Goal: Transaction & Acquisition: Purchase product/service

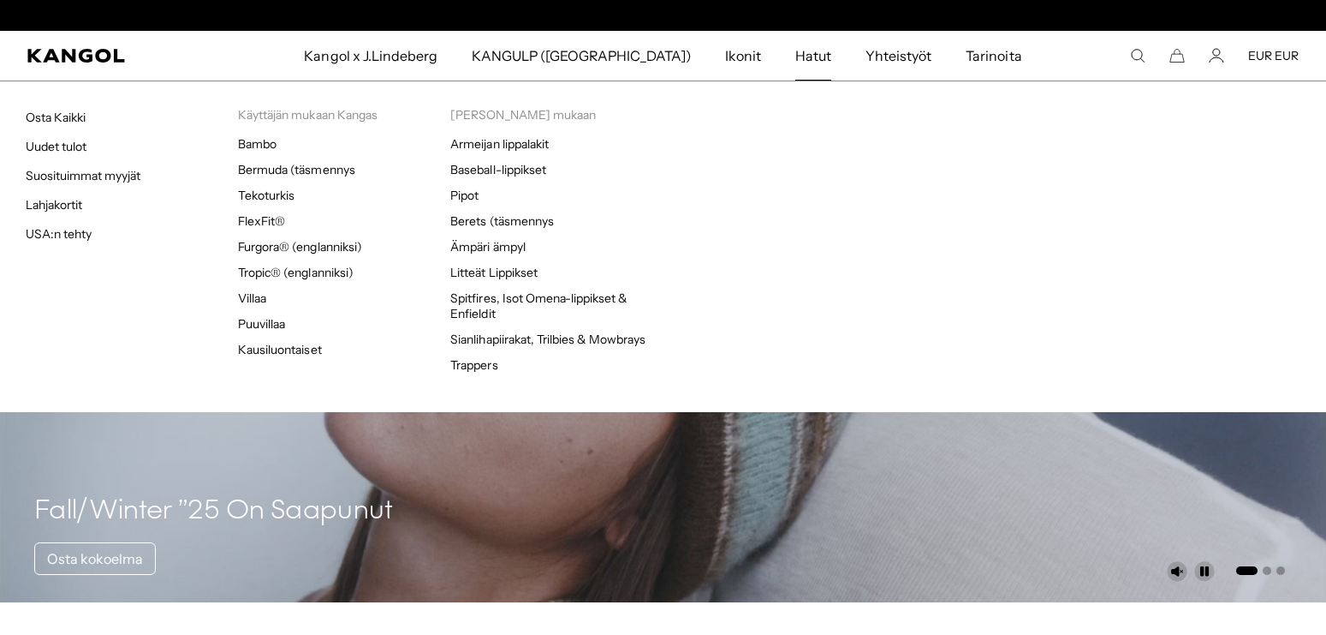
click at [795, 61] on span "Hatut" at bounding box center [813, 56] width 36 height 50
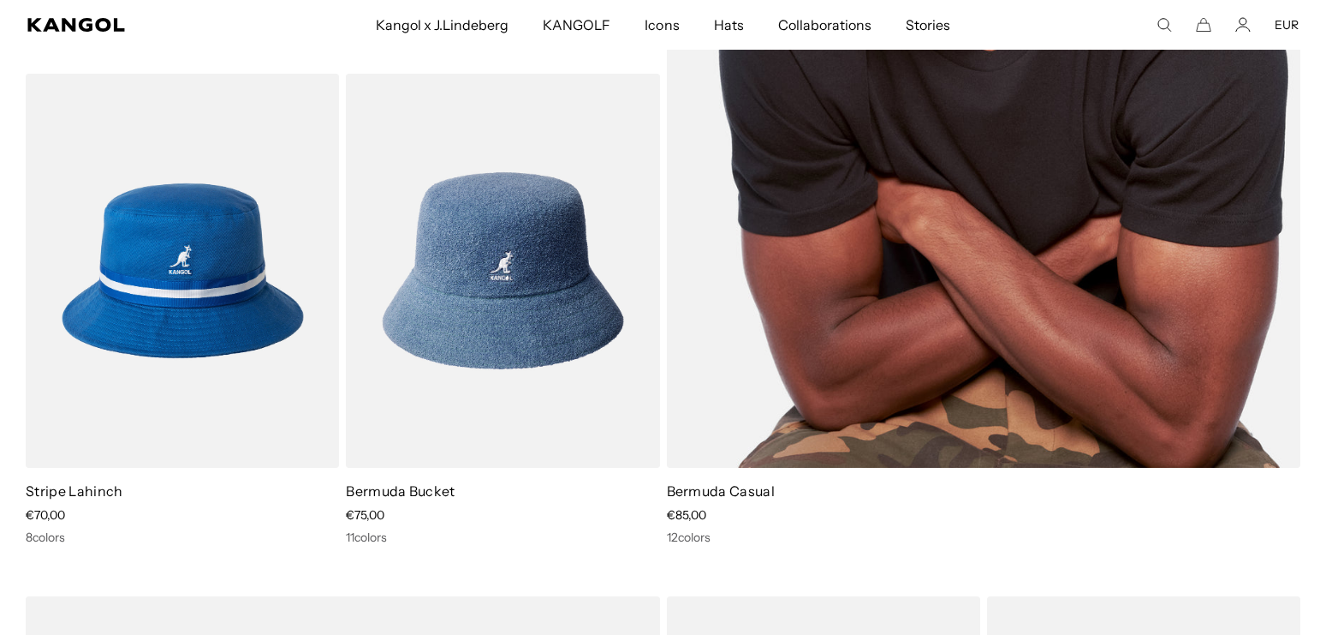
click at [1031, 219] on img at bounding box center [984, 22] width 635 height 891
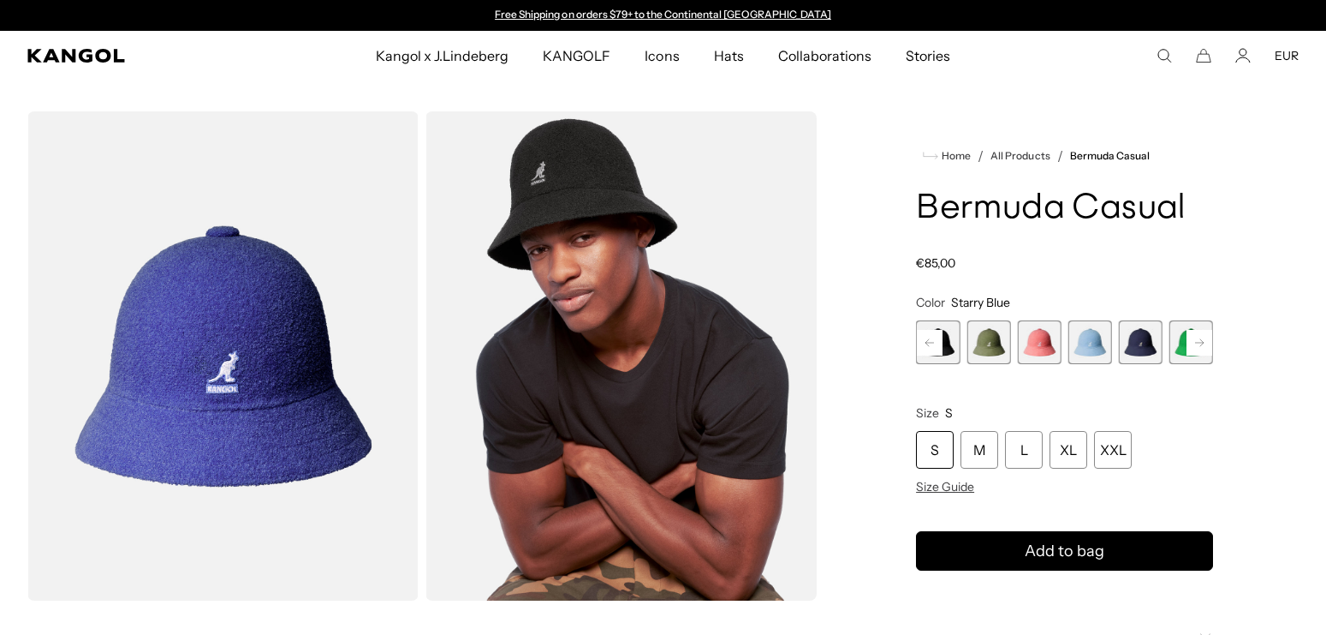
click at [1207, 343] on rect at bounding box center [1200, 343] width 26 height 26
click at [1153, 351] on span "8 of 12" at bounding box center [1141, 342] width 44 height 44
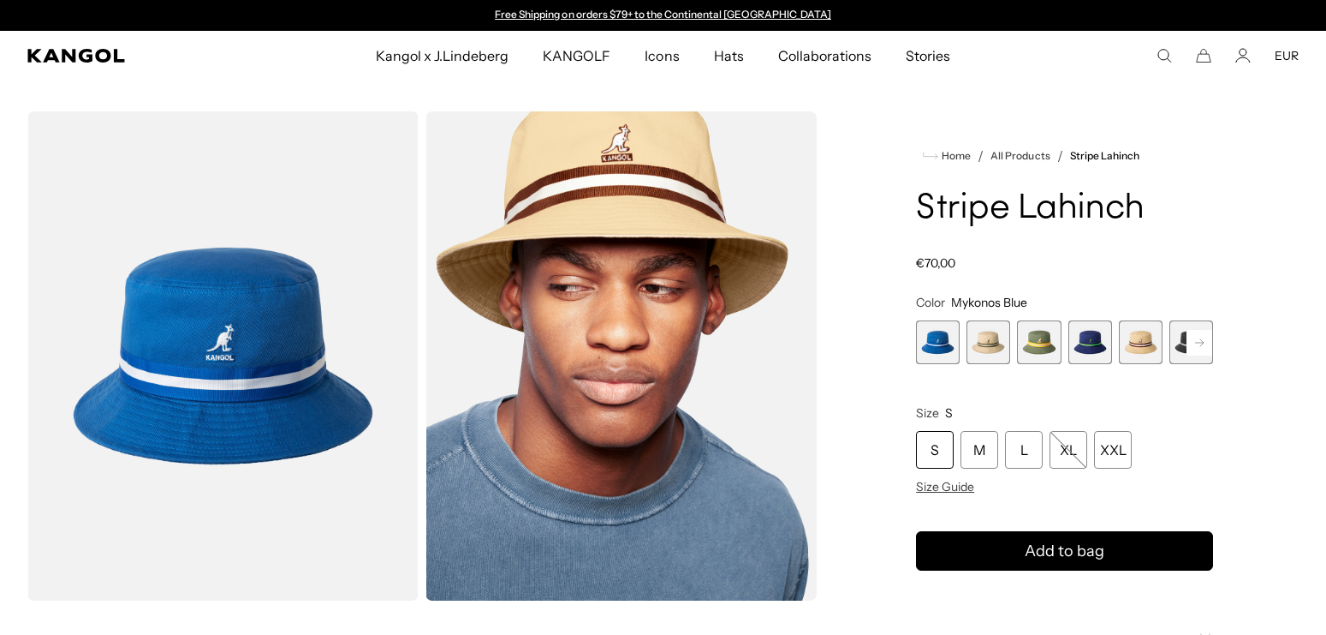
click at [1087, 347] on span "4 of 9" at bounding box center [1091, 342] width 44 height 44
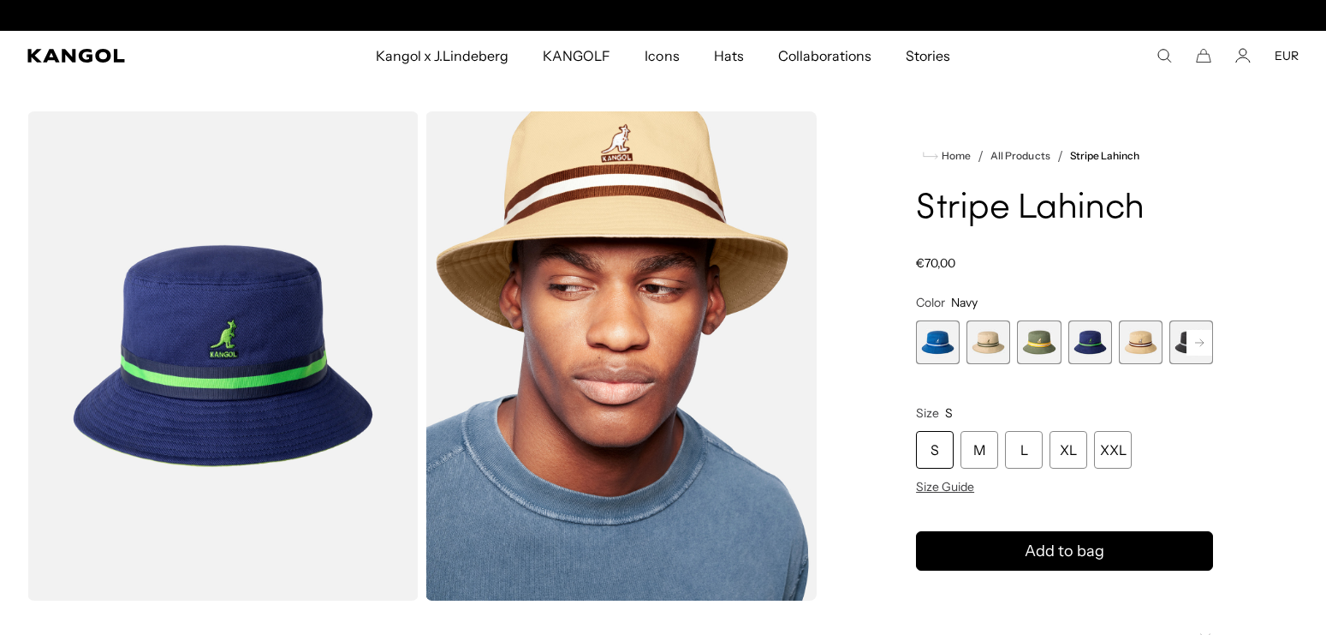
scroll to position [0, 353]
click at [1203, 348] on rect at bounding box center [1200, 343] width 26 height 26
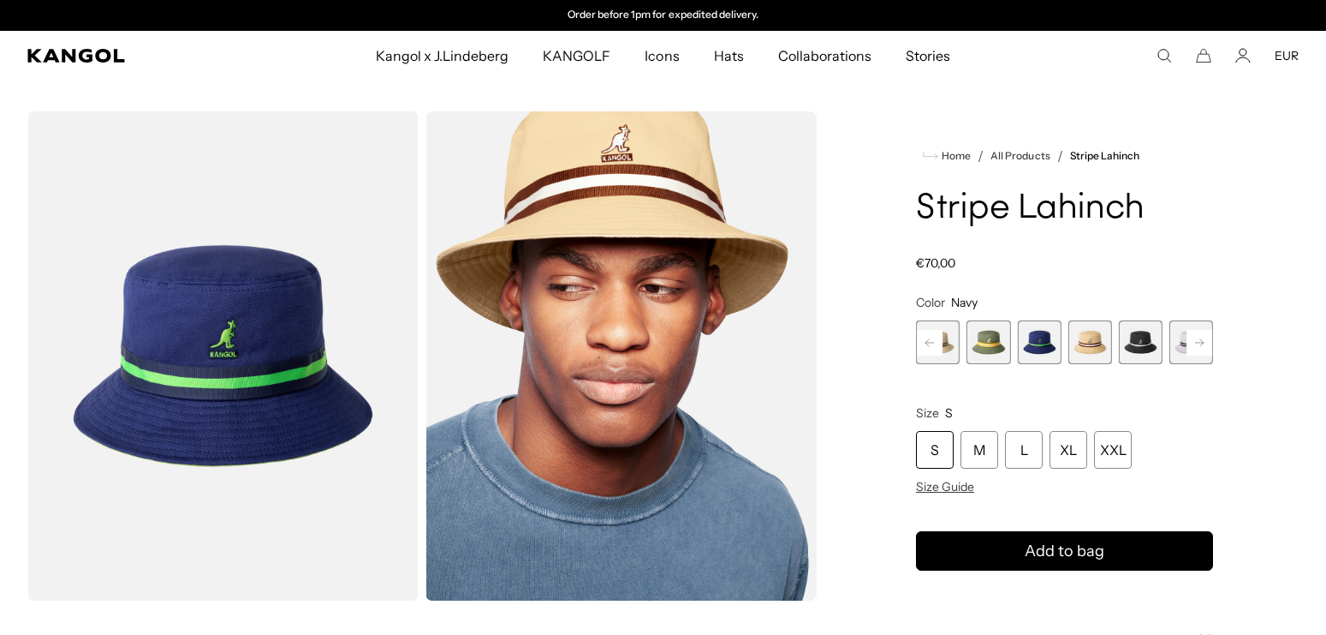
click at [1153, 347] on span "6 of 9" at bounding box center [1141, 342] width 44 height 44
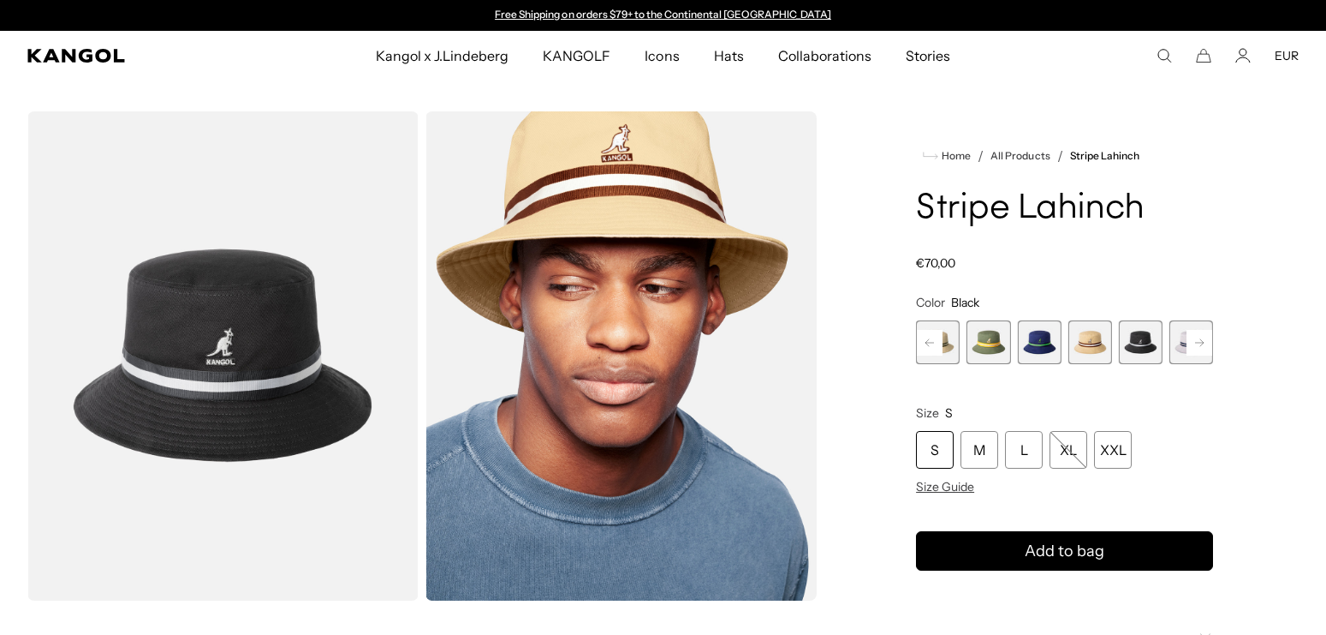
click at [1201, 345] on rect at bounding box center [1200, 343] width 26 height 26
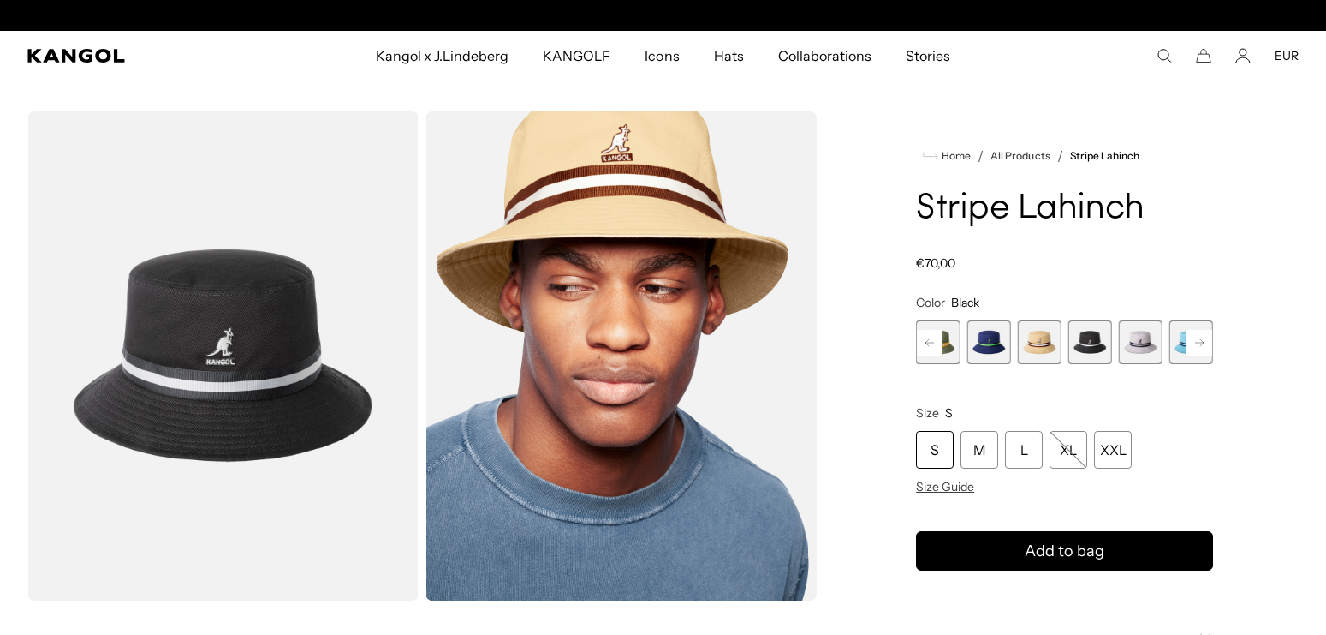
scroll to position [0, 353]
click at [1153, 344] on span "7 of 9" at bounding box center [1141, 342] width 44 height 44
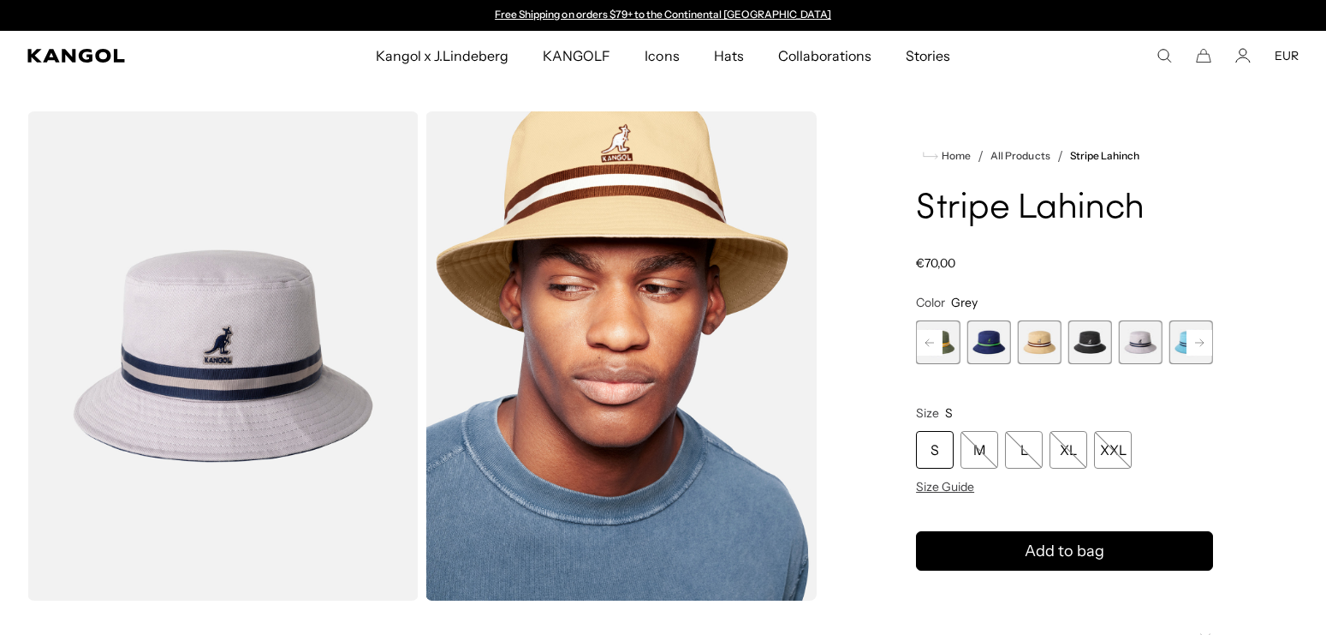
click at [1198, 343] on icon at bounding box center [1199, 341] width 9 height 7
click at [1198, 343] on span "9 of 9" at bounding box center [1192, 342] width 44 height 44
